Goal: Task Accomplishment & Management: Manage account settings

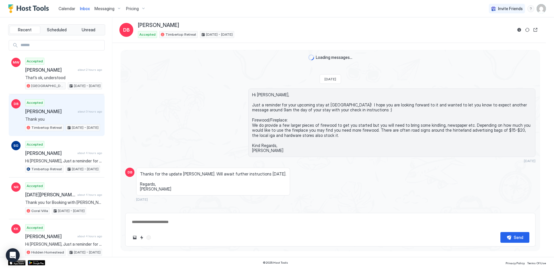
scroll to position [512, 0]
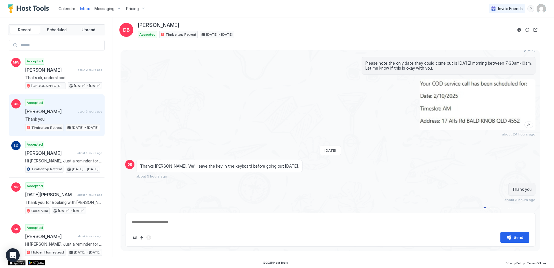
click at [126, 8] on span "Pricing" at bounding box center [132, 8] width 13 height 5
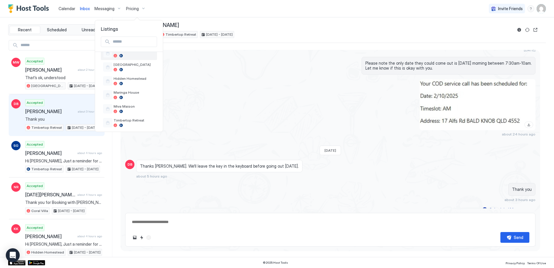
scroll to position [58, 0]
click at [131, 72] on span "Maringa House" at bounding box center [134, 71] width 41 height 4
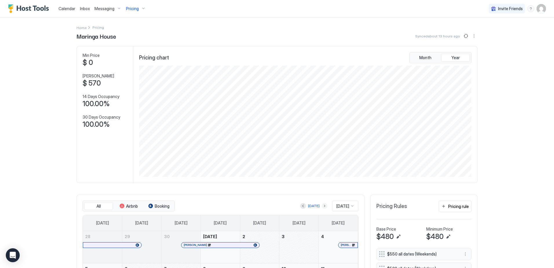
scroll to position [161, 0]
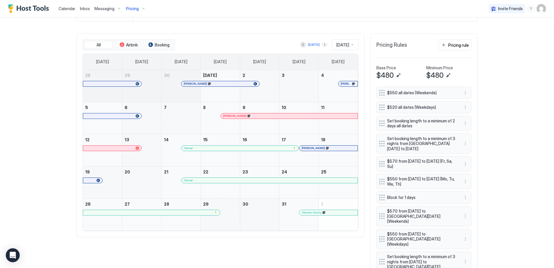
click at [322, 46] on button "Next month" at bounding box center [325, 45] width 6 height 6
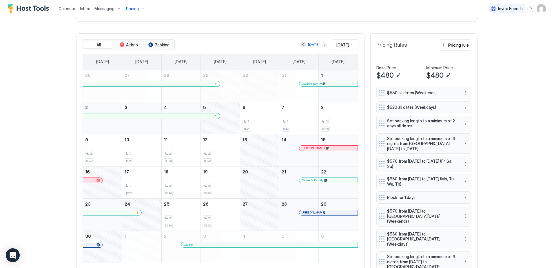
click at [322, 46] on button "Next month" at bounding box center [325, 45] width 6 height 6
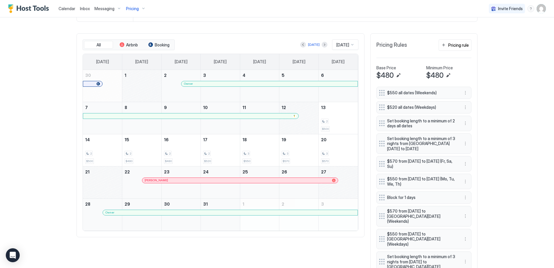
click at [0, 0] on div at bounding box center [0, 0] width 0 height 0
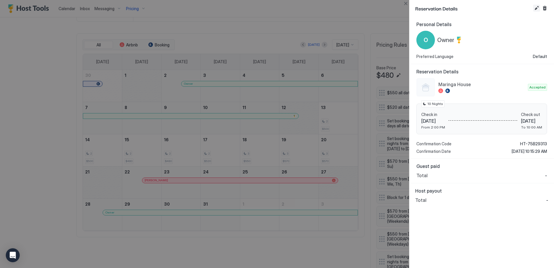
click at [537, 10] on button "Edit reservation" at bounding box center [536, 8] width 7 height 7
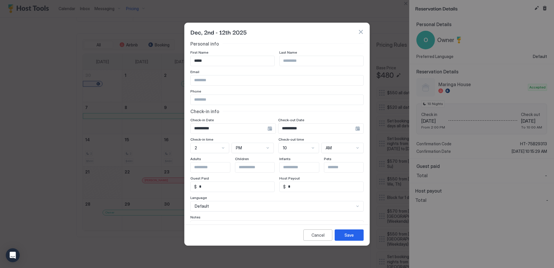
click at [268, 130] on div "**********" at bounding box center [233, 128] width 86 height 10
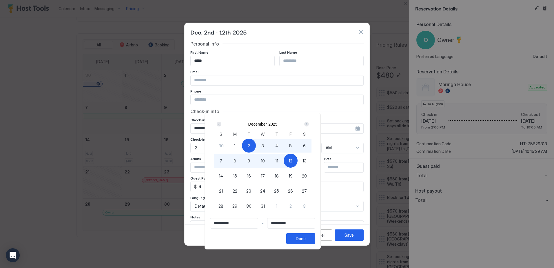
click at [250, 145] on span "2" at bounding box center [249, 146] width 2 height 6
click at [223, 177] on span "14" at bounding box center [221, 176] width 4 height 6
type input "**********"
click at [306, 238] on div "Done" at bounding box center [301, 238] width 10 height 6
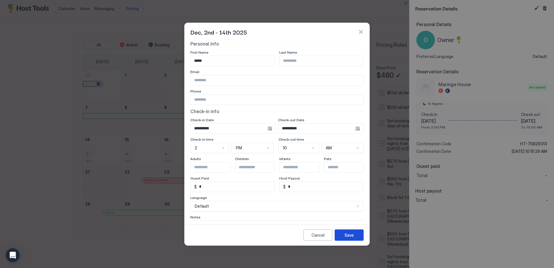
click at [351, 233] on div "Save" at bounding box center [349, 235] width 9 height 6
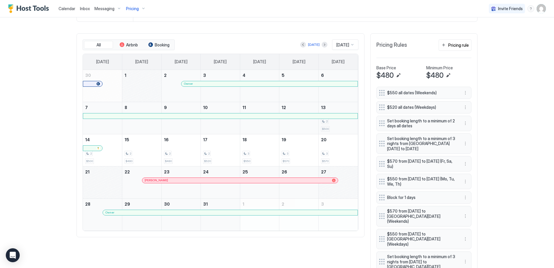
click at [97, 148] on div at bounding box center [98, 147] width 3 height 3
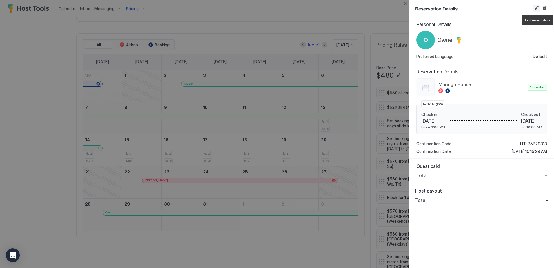
click at [536, 8] on button "Edit reservation" at bounding box center [536, 8] width 7 height 7
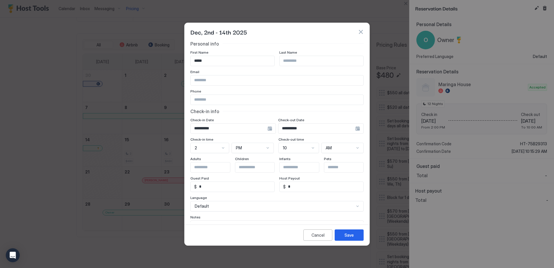
click at [270, 128] on div "**********" at bounding box center [233, 128] width 86 height 10
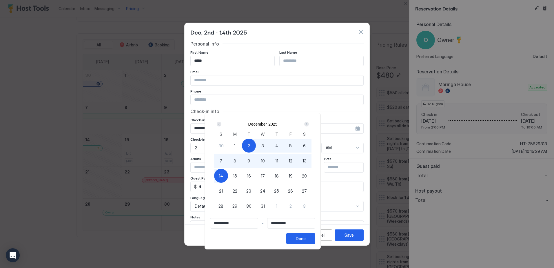
click at [250, 145] on span "2" at bounding box center [249, 146] width 2 height 6
click at [237, 177] on span "15" at bounding box center [235, 176] width 4 height 6
type input "**********"
drag, startPoint x: 318, startPoint y: 237, endPoint x: 326, endPoint y: 174, distance: 63.4
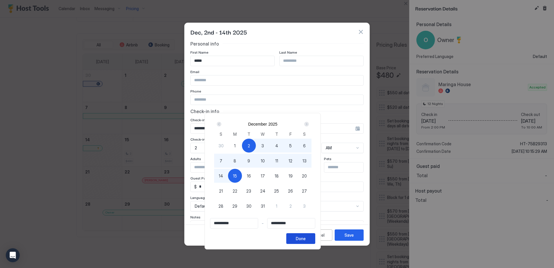
click at [315, 238] on button "Done" at bounding box center [300, 238] width 29 height 11
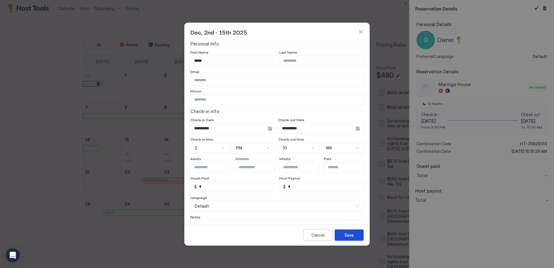
click at [344, 234] on button "Save" at bounding box center [349, 234] width 29 height 11
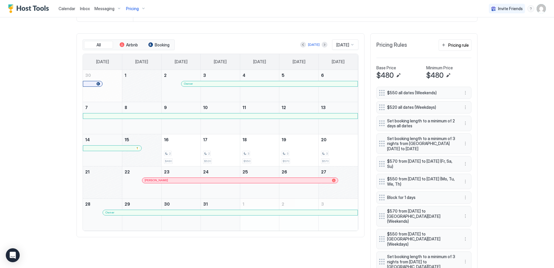
click at [294, 212] on div at bounding box center [296, 212] width 5 height 5
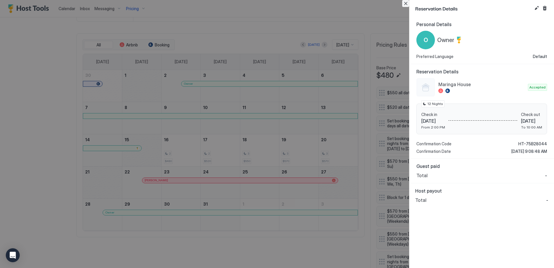
click at [408, 5] on button "Close" at bounding box center [405, 3] width 7 height 7
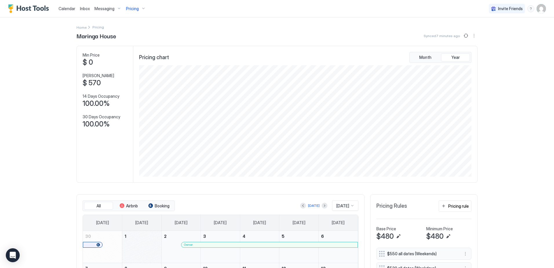
scroll to position [0, 0]
click at [65, 8] on span "Calendar" at bounding box center [67, 8] width 17 height 5
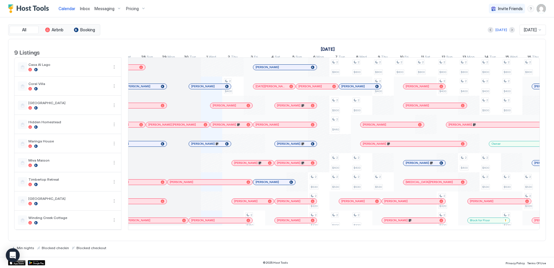
scroll to position [0, 246]
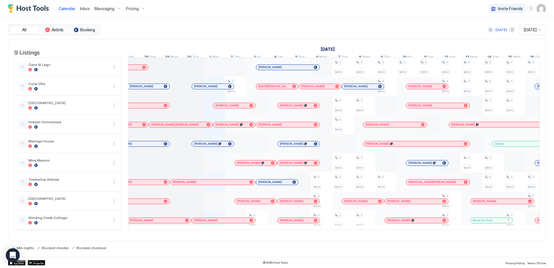
click at [135, 8] on span "Pricing" at bounding box center [132, 8] width 13 height 5
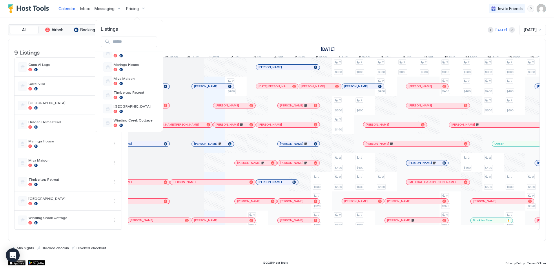
scroll to position [69, 0]
click at [210, 30] on div at bounding box center [277, 134] width 554 height 268
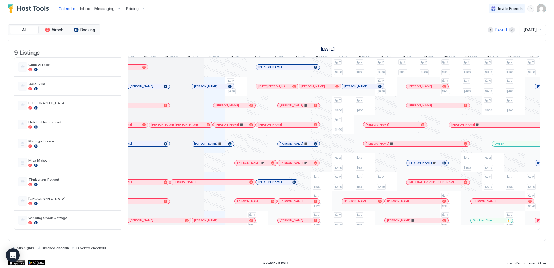
click at [136, 8] on span "Pricing" at bounding box center [132, 8] width 13 height 5
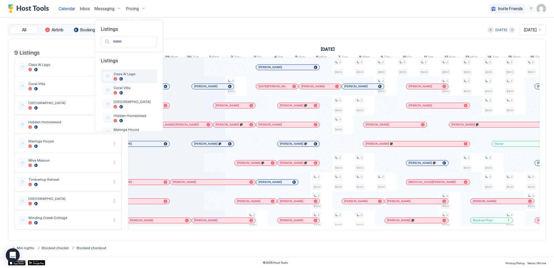
scroll to position [29, 0]
click at [141, 102] on span "Maringa House" at bounding box center [134, 100] width 41 height 4
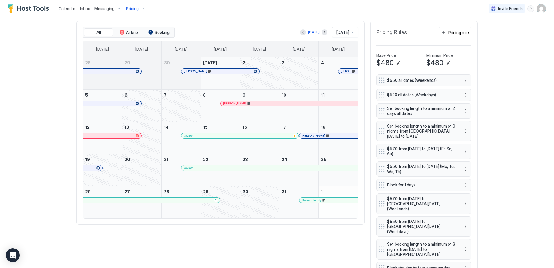
scroll to position [174, 0]
click at [322, 32] on button "Next month" at bounding box center [325, 32] width 6 height 6
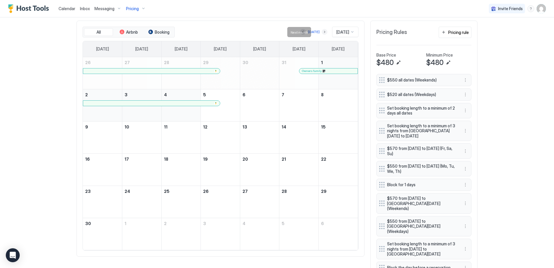
click at [322, 32] on button "Next month" at bounding box center [325, 32] width 6 height 6
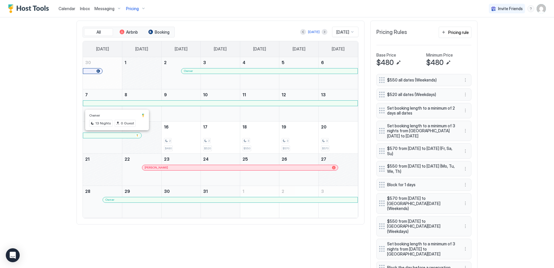
click at [116, 135] on div at bounding box center [118, 135] width 5 height 5
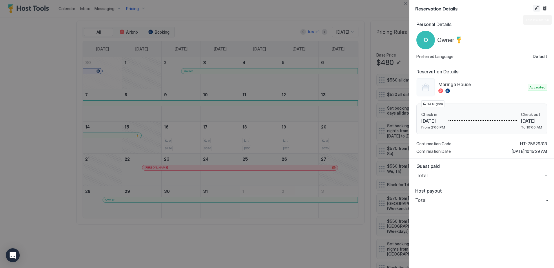
click at [535, 10] on button "Edit reservation" at bounding box center [536, 8] width 7 height 7
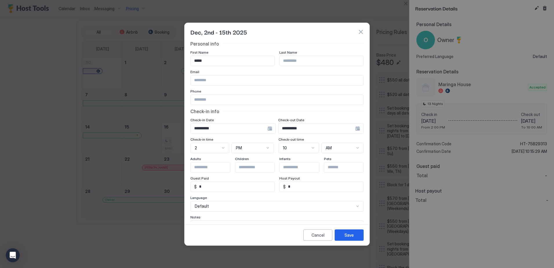
click at [267, 130] on div "**********" at bounding box center [233, 128] width 86 height 10
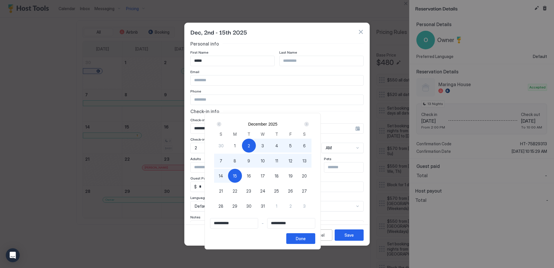
click at [256, 144] on div "2" at bounding box center [249, 146] width 14 height 14
click at [223, 175] on span "14" at bounding box center [221, 176] width 4 height 6
type input "**********"
drag, startPoint x: 323, startPoint y: 235, endPoint x: 332, endPoint y: 240, distance: 10.0
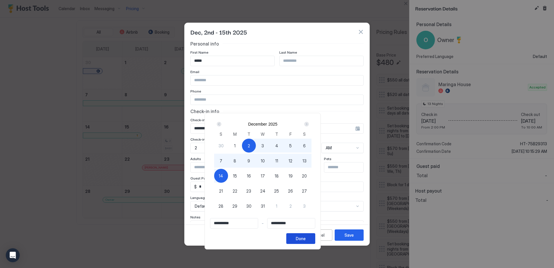
click at [306, 236] on div "Done" at bounding box center [301, 238] width 10 height 6
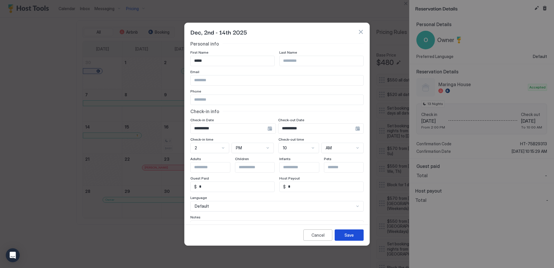
click at [349, 236] on div "Save" at bounding box center [349, 235] width 9 height 6
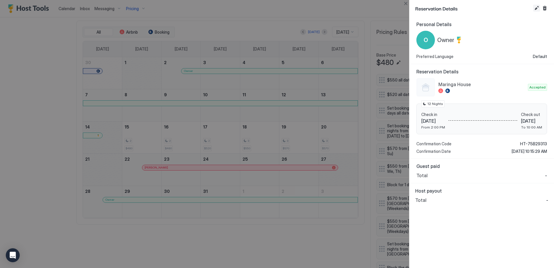
click at [538, 9] on button "Edit reservation" at bounding box center [536, 8] width 7 height 7
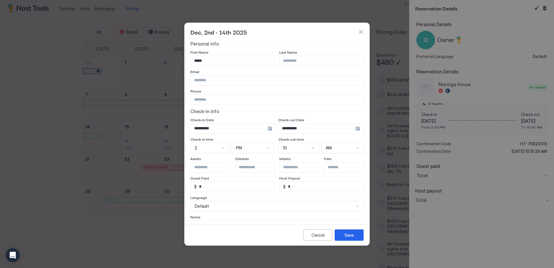
click at [267, 129] on div "**********" at bounding box center [233, 128] width 86 height 10
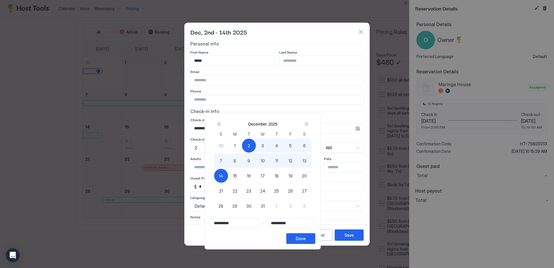
click at [250, 146] on span "2" at bounding box center [249, 146] width 2 height 6
click at [237, 175] on span "15" at bounding box center [235, 176] width 4 height 6
type input "**********"
click at [315, 237] on button "Done" at bounding box center [300, 238] width 29 height 11
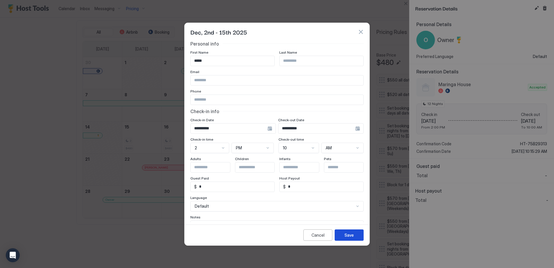
click at [342, 236] on button "Save" at bounding box center [349, 234] width 29 height 11
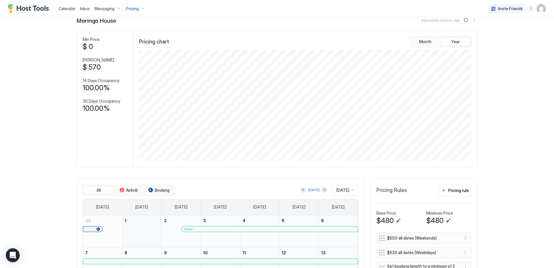
scroll to position [0, 0]
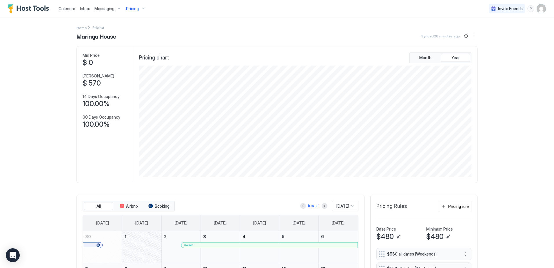
click at [68, 8] on span "Calendar" at bounding box center [67, 8] width 17 height 5
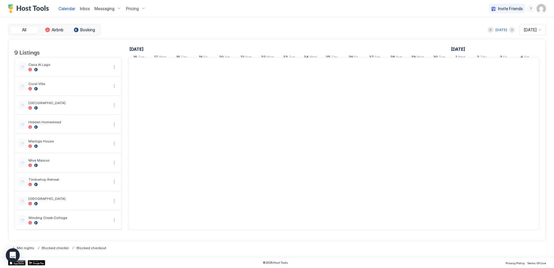
scroll to position [0, 322]
